Goal: Check status: Check status

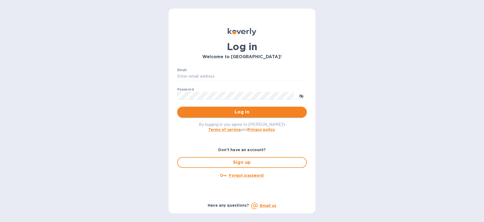
type input "imports@trinitycb.com"
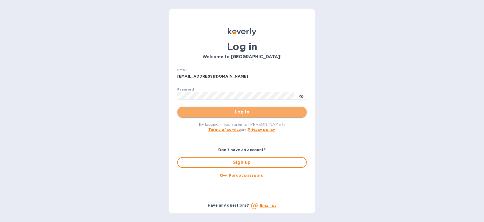
click at [232, 111] on span "Log in" at bounding box center [241, 112] width 121 height 6
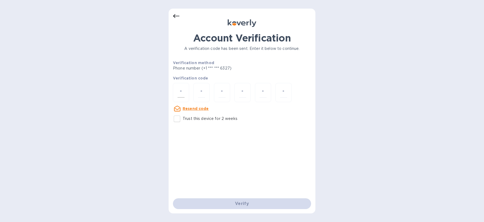
click at [180, 92] on input "number" at bounding box center [180, 93] width 7 height 10
type input "7"
type input "4"
type input "3"
type input "1"
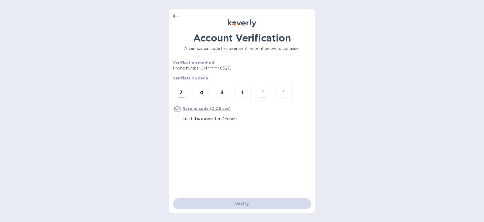
type input "2"
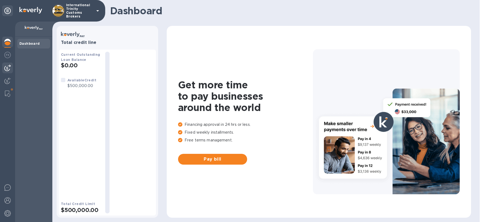
click at [8, 67] on img at bounding box center [7, 68] width 6 height 6
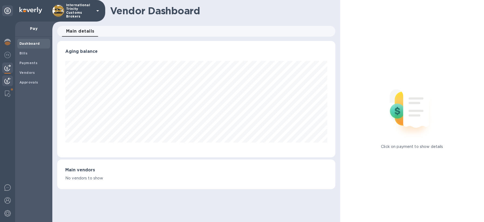
click at [7, 80] on img at bounding box center [7, 81] width 6 height 6
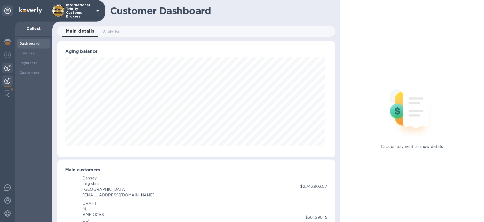
scroll to position [269435, 269276]
click at [9, 67] on img at bounding box center [7, 68] width 6 height 6
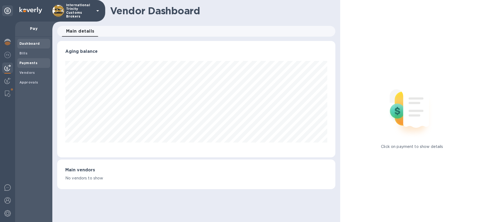
scroll to position [116, 278]
click at [29, 73] on b "Vendors" at bounding box center [27, 73] width 16 height 4
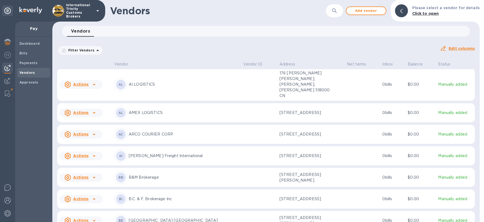
scroll to position [112, 0]
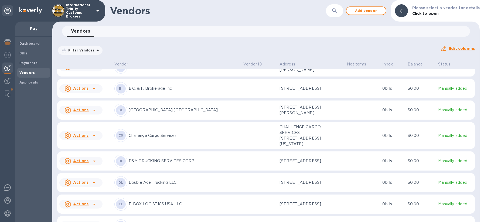
click at [24, 74] on b "Vendors" at bounding box center [27, 73] width 16 height 4
click at [29, 63] on b "Payments" at bounding box center [28, 63] width 18 height 4
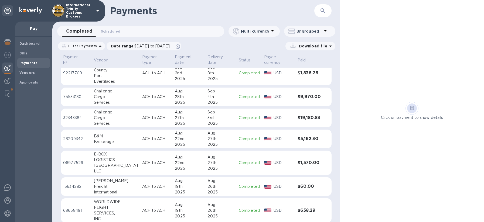
scroll to position [10, 0]
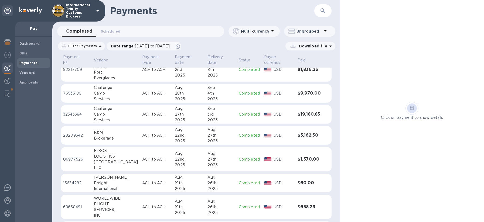
click at [292, 94] on td "USD" at bounding box center [278, 93] width 33 height 19
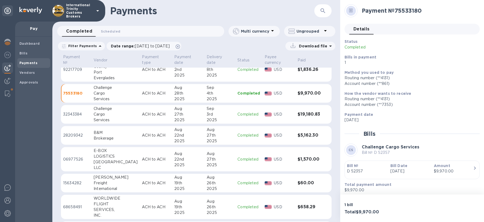
click at [264, 116] on img at bounding box center [267, 115] width 7 height 4
click at [206, 97] on div "2025" at bounding box center [219, 99] width 26 height 6
